Goal: Task Accomplishment & Management: Use online tool/utility

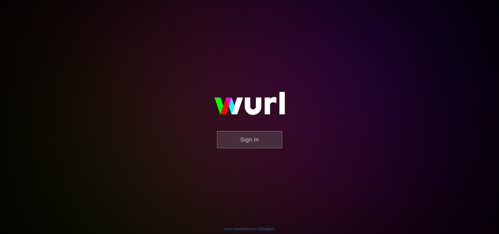
click at [231, 131] on button "Sign In" at bounding box center [249, 139] width 65 height 17
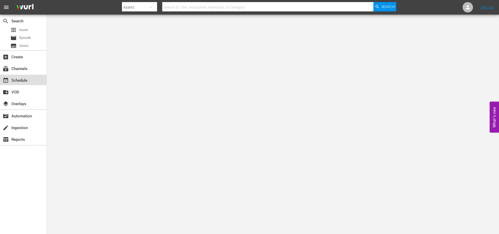
click at [17, 80] on div "event_available Schedule" at bounding box center [14, 79] width 29 height 5
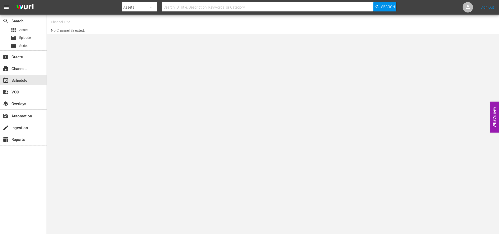
click at [75, 21] on input "text" at bounding box center [84, 22] width 67 height 12
type input "b"
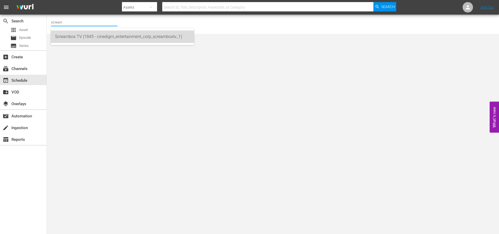
click at [85, 34] on div "Screambox TV (1845 - cinedigm_entertainment_corp_screamboxtv_1)" at bounding box center [122, 36] width 135 height 12
type input "Screambox TV (1845 - cinedigm_entertainment_corp_screamboxtv_1)"
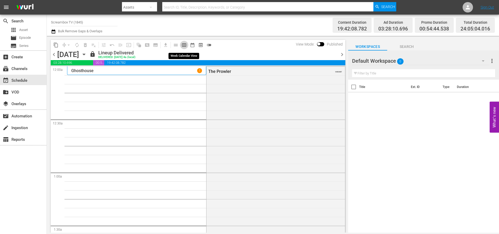
click at [185, 45] on span "calendar_view_week_outlined" at bounding box center [184, 44] width 5 height 5
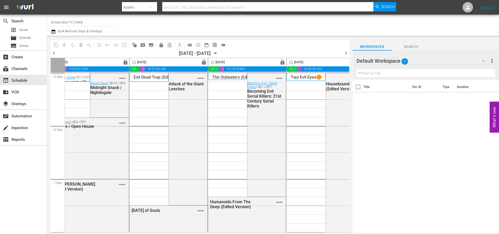
scroll to position [0, 268]
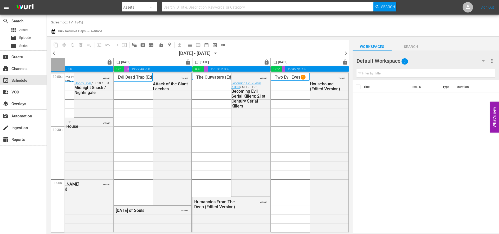
click at [344, 52] on span "chevron_right" at bounding box center [346, 53] width 7 height 7
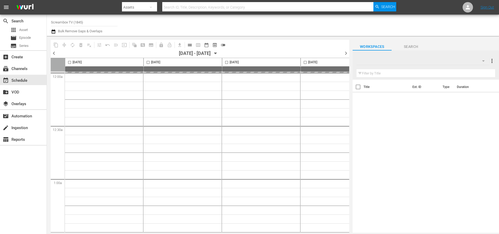
type input "Screambox TV (1845)"
